Goal: Information Seeking & Learning: Learn about a topic

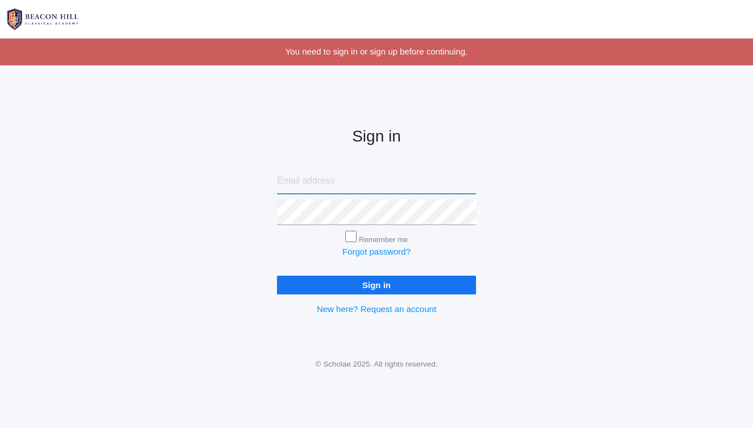
type input "lauramarieewing@gmail.com"
click at [337, 281] on input "Sign in" at bounding box center [376, 285] width 199 height 19
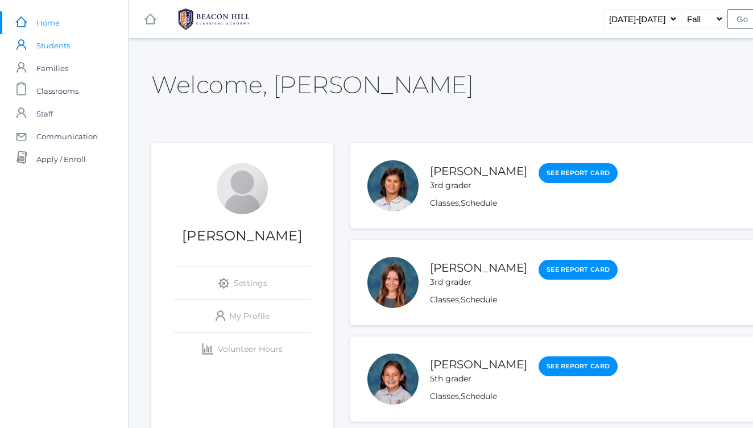
click at [64, 49] on span "Students" at bounding box center [53, 45] width 34 height 23
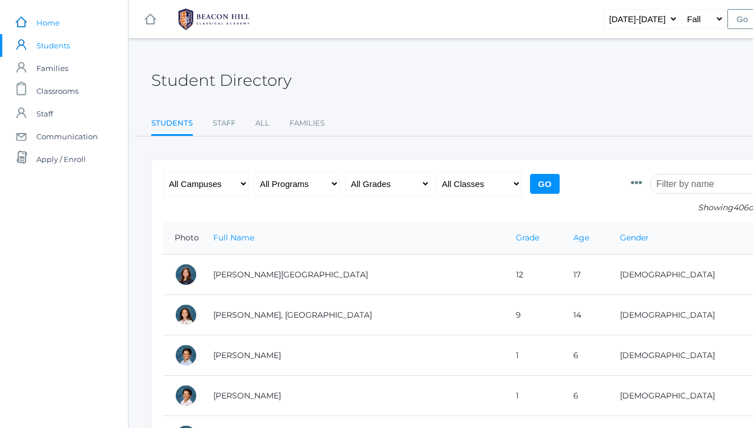
click at [54, 24] on span "Home" at bounding box center [47, 22] width 23 height 23
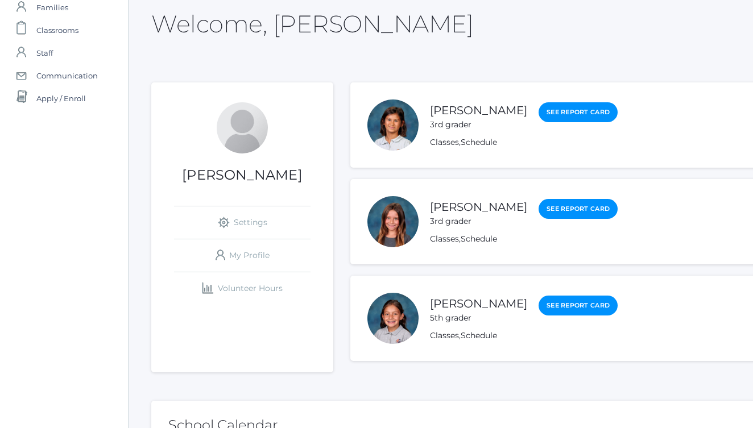
scroll to position [82, 0]
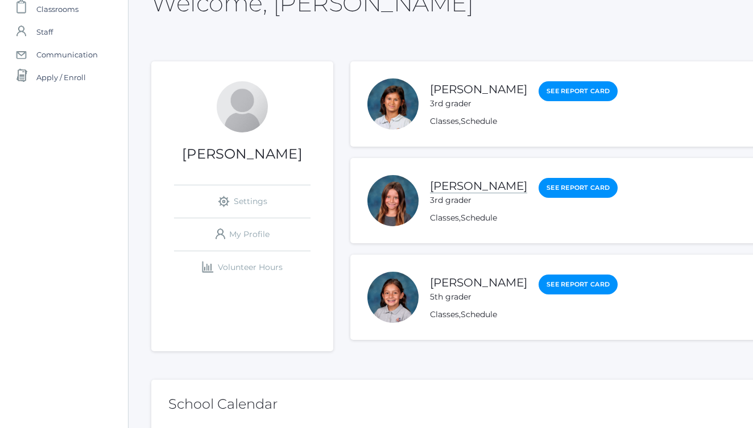
click at [453, 189] on link "[PERSON_NAME]" at bounding box center [478, 186] width 97 height 14
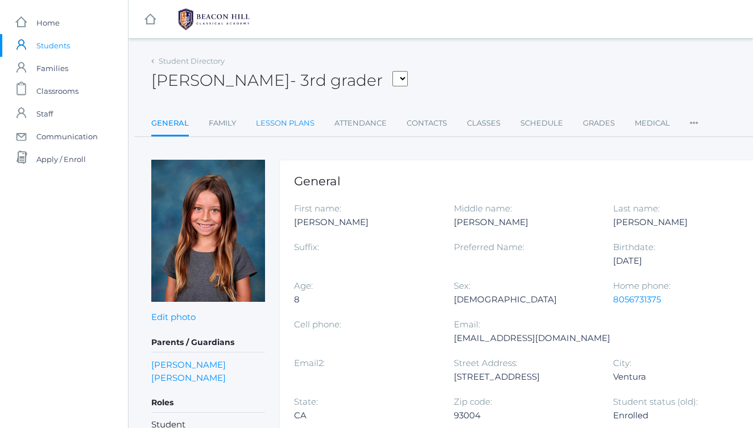
click at [294, 126] on link "Lesson Plans" at bounding box center [285, 123] width 59 height 23
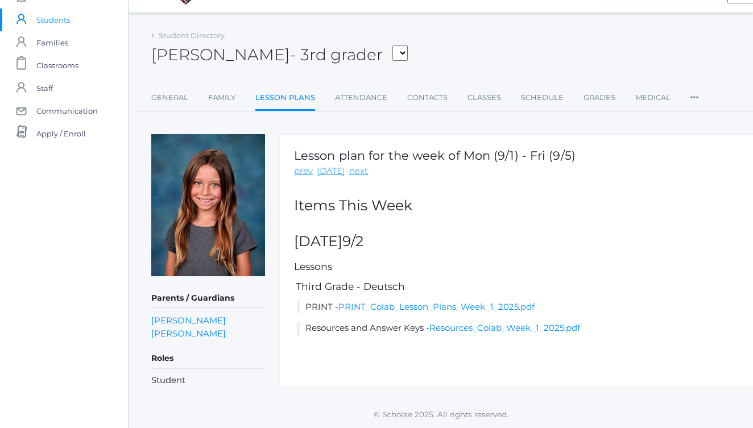
scroll to position [26, 0]
click at [439, 305] on link "PRINT_Colab_Lesson_Plans_Week_1_2025.pdf" at bounding box center [436, 306] width 196 height 11
click at [190, 35] on link "Student Directory" at bounding box center [192, 35] width 66 height 9
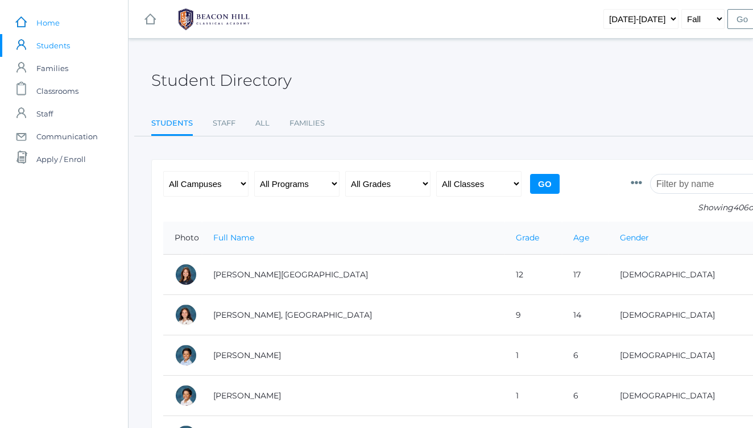
click at [56, 27] on span "Home" at bounding box center [47, 22] width 23 height 23
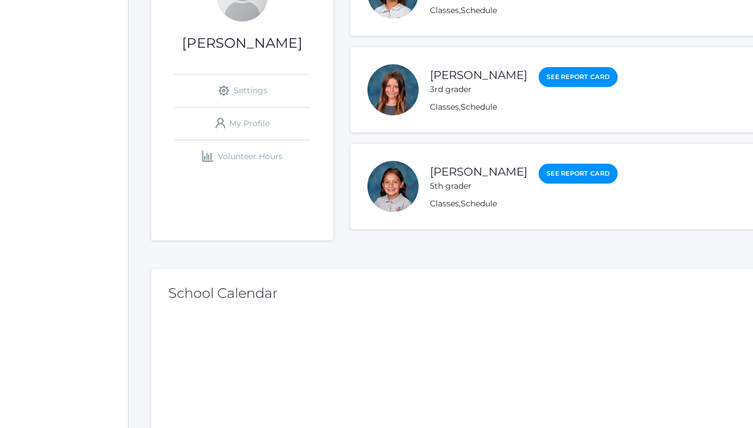
scroll to position [217, 0]
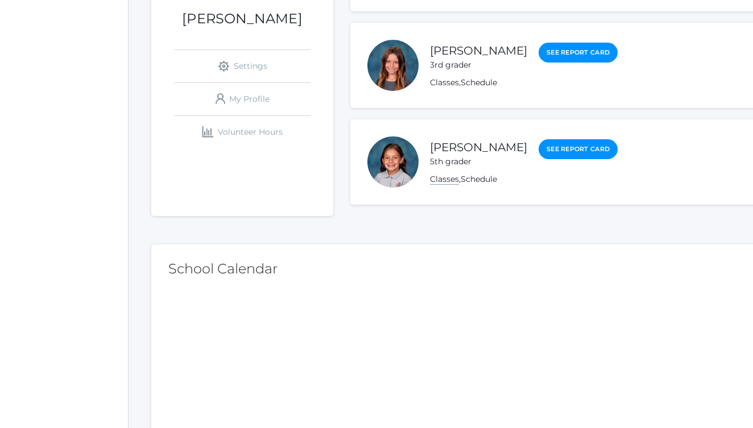
click at [450, 181] on link "Classes" at bounding box center [444, 179] width 29 height 11
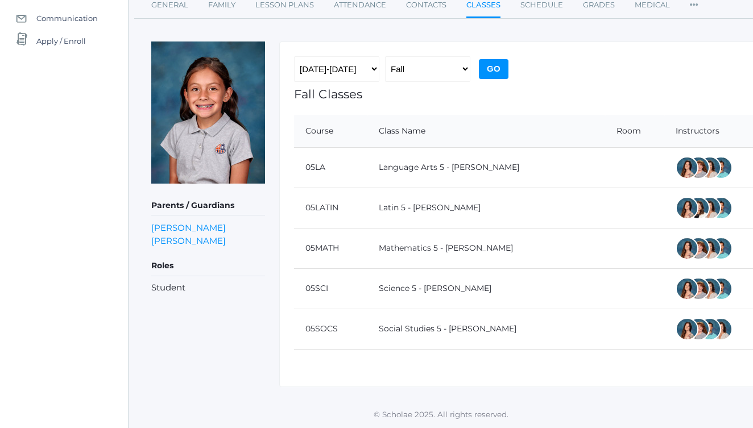
scroll to position [119, 0]
click at [414, 168] on link "Language Arts 5 - [PERSON_NAME]" at bounding box center [449, 167] width 141 height 10
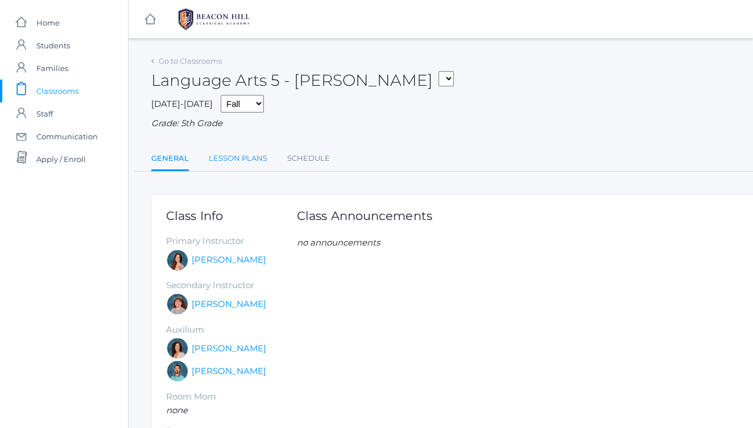
click at [259, 156] on link "Lesson Plans" at bounding box center [238, 158] width 59 height 23
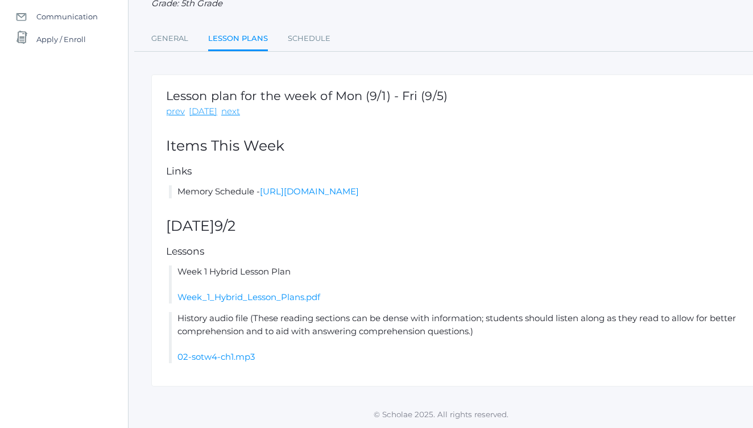
scroll to position [124, 0]
click at [240, 300] on link "Week_1_Hybrid_Lesson_Plans.pdf" at bounding box center [248, 297] width 143 height 11
